Goal: Task Accomplishment & Management: Manage account settings

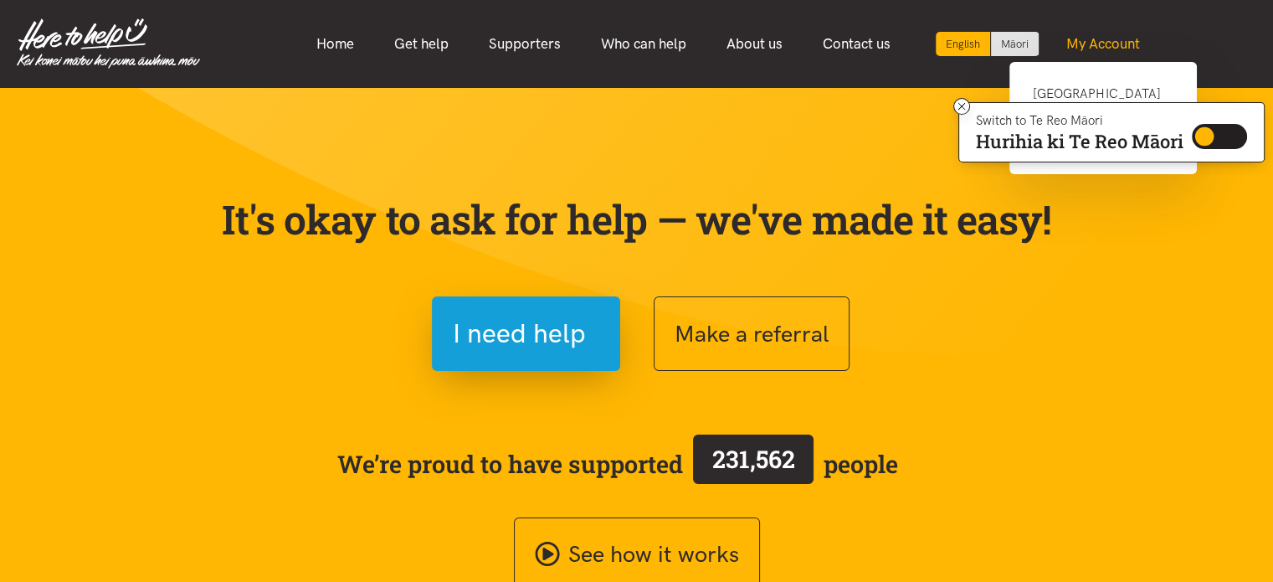
click at [1115, 46] on link "My Account" at bounding box center [1103, 44] width 114 height 36
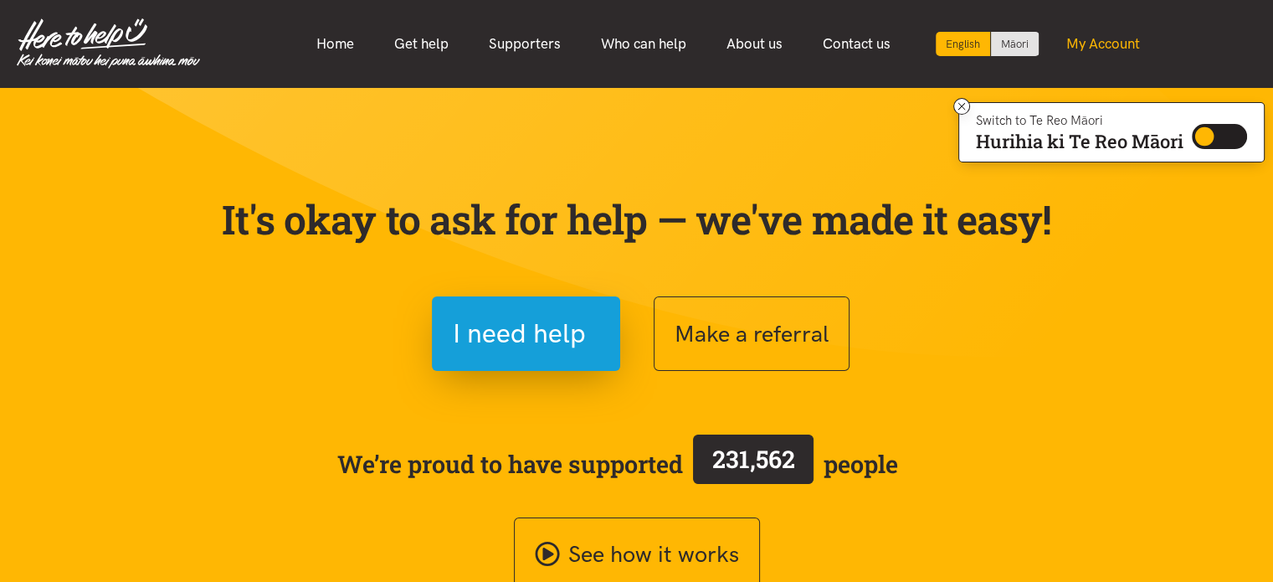
click at [1115, 46] on link "My Account" at bounding box center [1103, 44] width 114 height 36
click at [1102, 46] on link "My Account" at bounding box center [1103, 44] width 114 height 36
click at [958, 104] on icon at bounding box center [962, 106] width 13 height 13
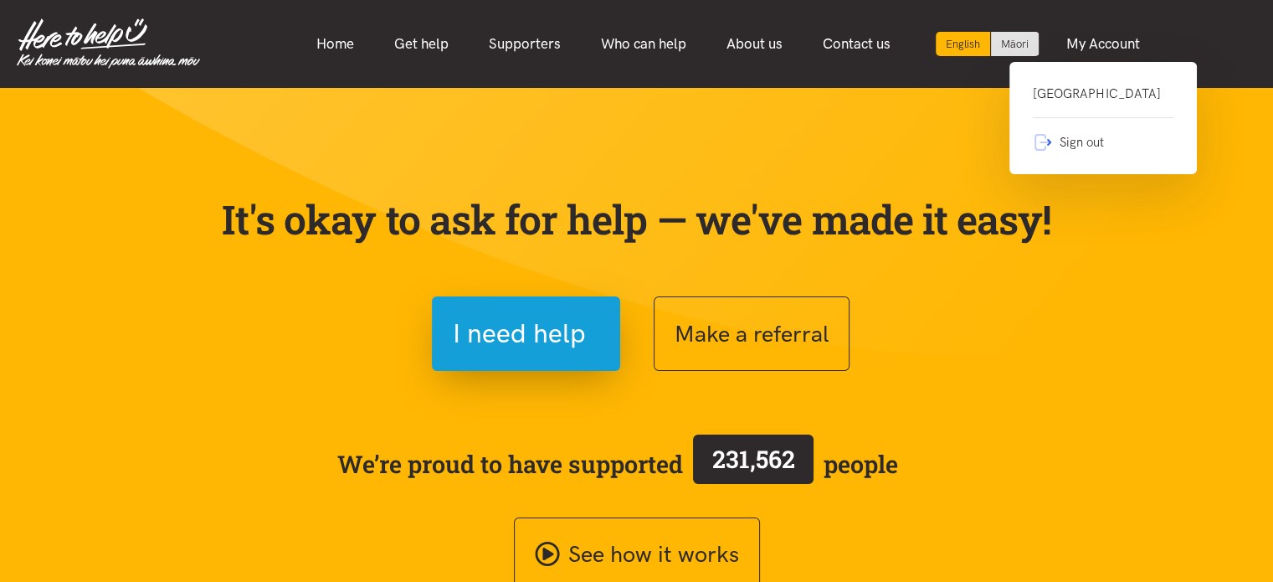
click at [1064, 108] on link "Kainga Aroha Community House" at bounding box center [1103, 101] width 141 height 34
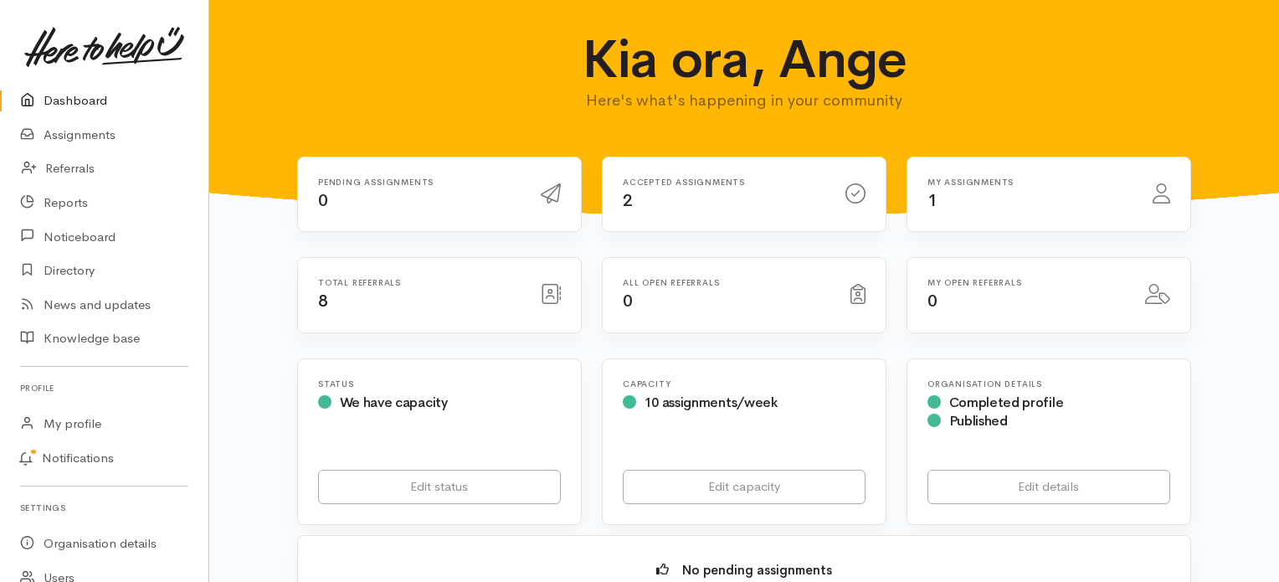
click at [761, 198] on div "Accepted assignments 2" at bounding box center [724, 194] width 223 height 34
click at [676, 182] on h6 "Accepted assignments" at bounding box center [724, 181] width 203 height 9
click at [70, 129] on link "Assignments" at bounding box center [104, 135] width 208 height 34
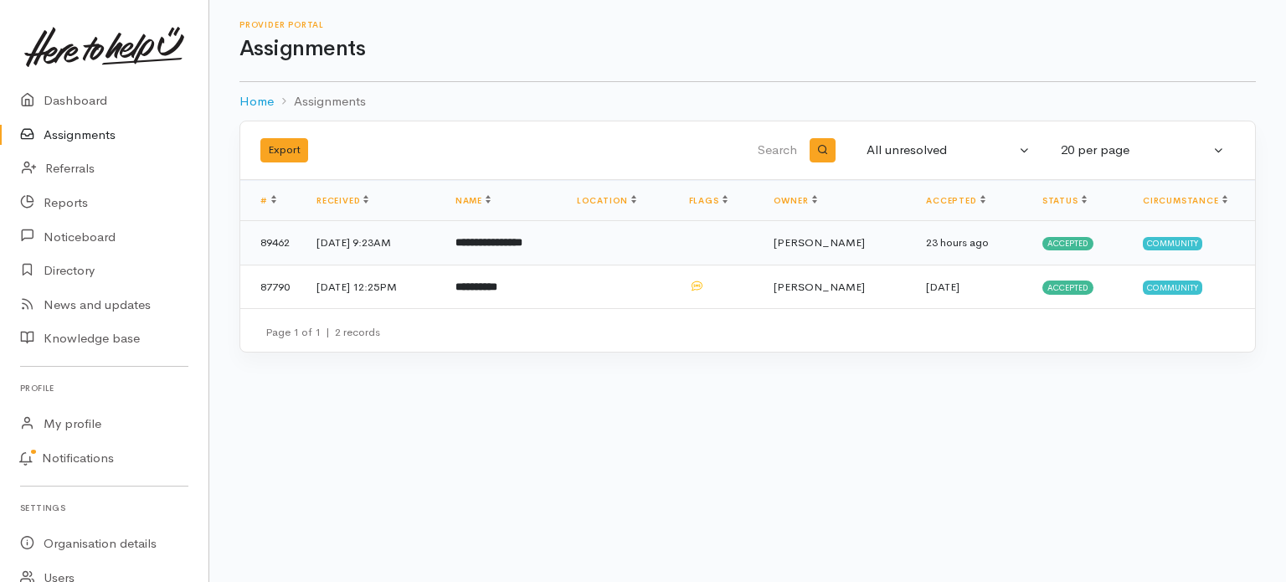
click at [519, 241] on b "**********" at bounding box center [488, 242] width 67 height 11
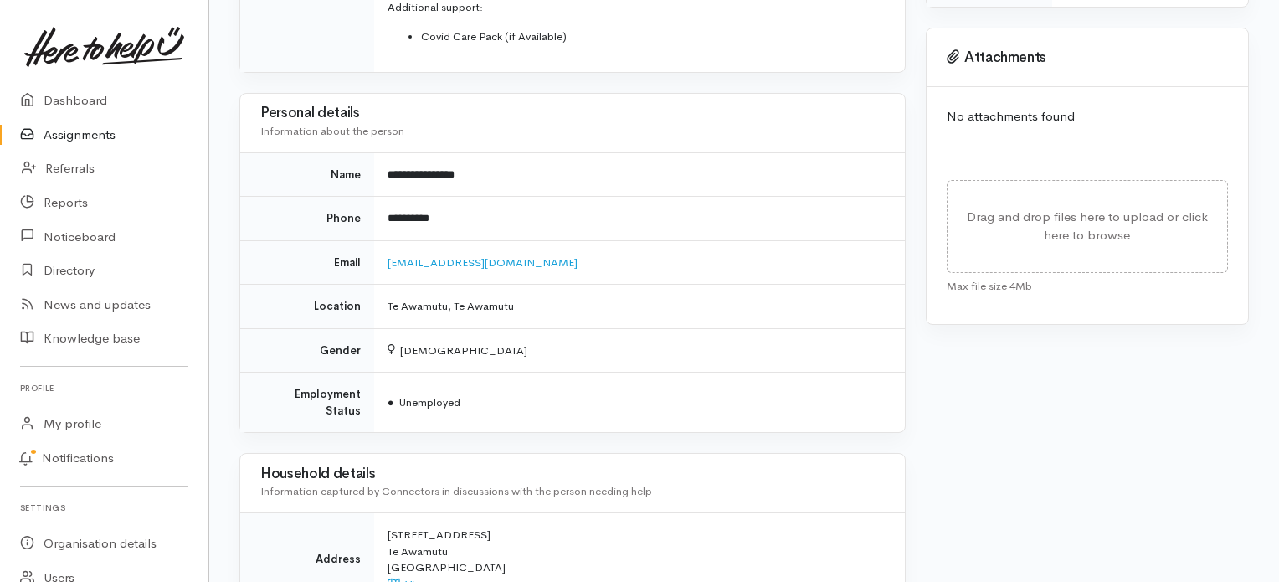
scroll to position [663, 0]
click at [454, 257] on link "[EMAIL_ADDRESS][DOMAIN_NAME]" at bounding box center [483, 261] width 190 height 14
drag, startPoint x: 514, startPoint y: 257, endPoint x: 388, endPoint y: 257, distance: 125.6
click at [388, 257] on td "[EMAIL_ADDRESS][DOMAIN_NAME]" at bounding box center [639, 261] width 531 height 44
copy link "[EMAIL_ADDRESS][DOMAIN_NAME]"
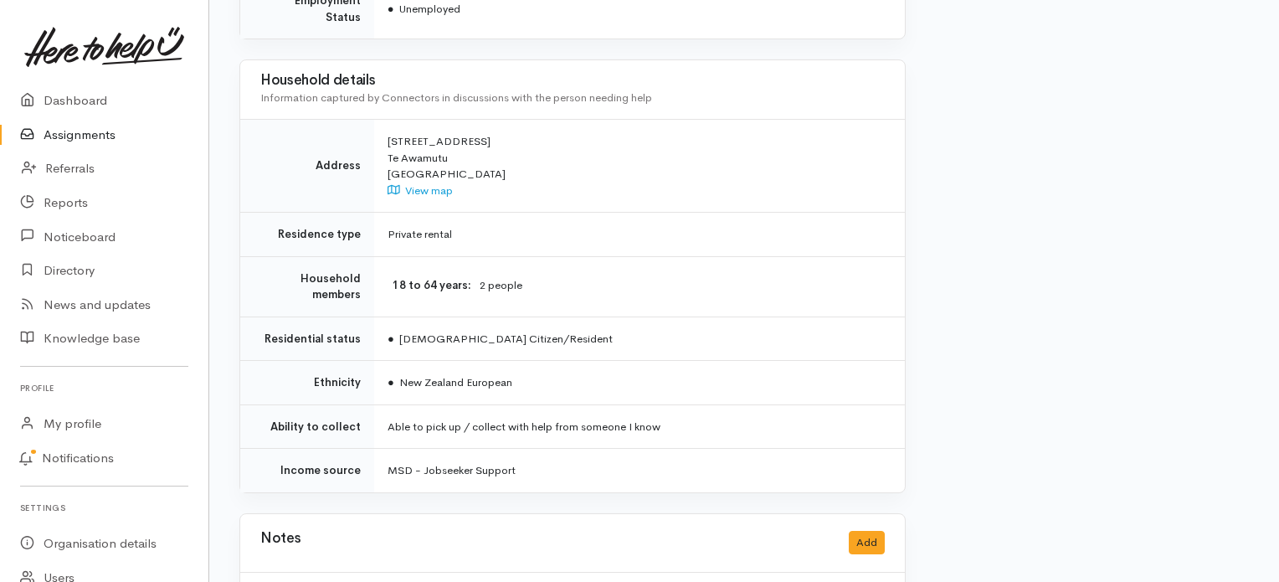
scroll to position [1113, 0]
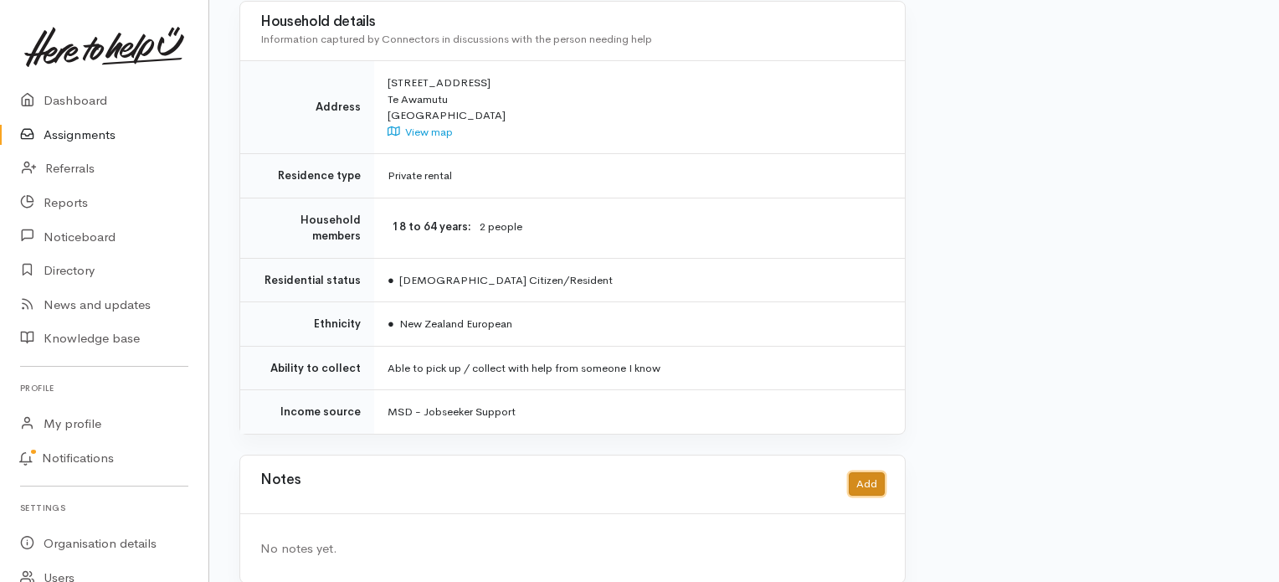
click at [864, 472] on button "Add" at bounding box center [867, 484] width 36 height 24
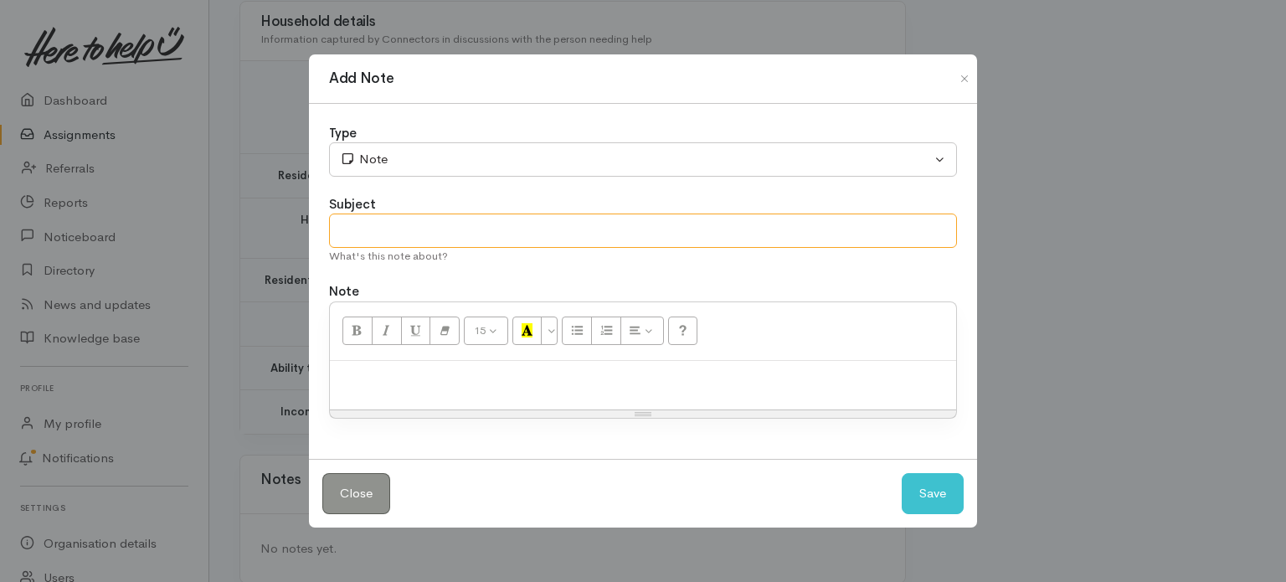
click at [364, 232] on input "text" at bounding box center [643, 230] width 628 height 34
type input "Food parcel"
click at [338, 377] on p at bounding box center [642, 378] width 609 height 19
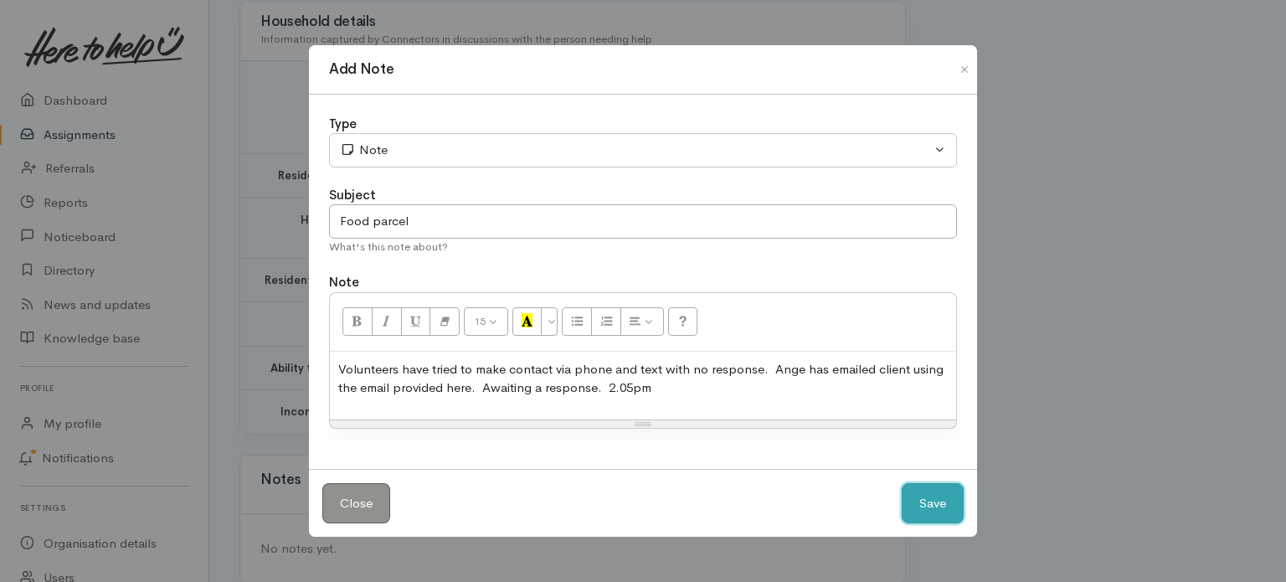
click at [929, 495] on button "Save" at bounding box center [932, 503] width 62 height 41
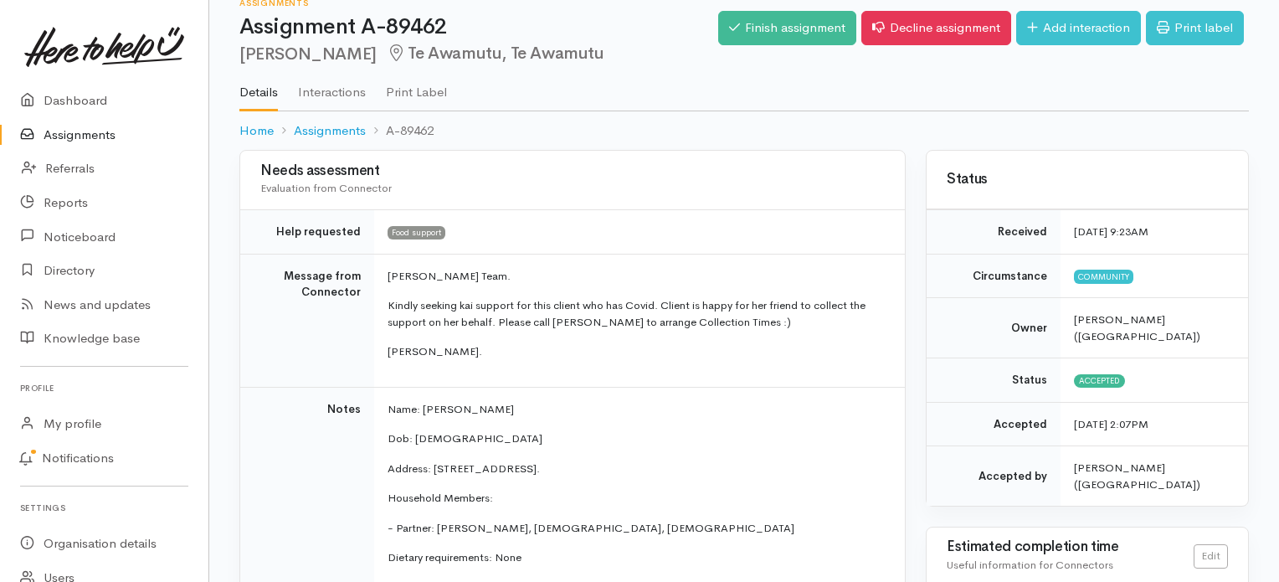
scroll to position [0, 0]
